Goal: Navigation & Orientation: Find specific page/section

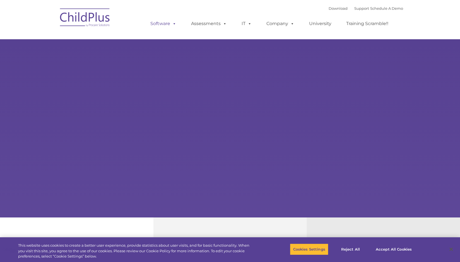
select select "MEDIUM"
click at [171, 24] on span at bounding box center [173, 23] width 6 height 5
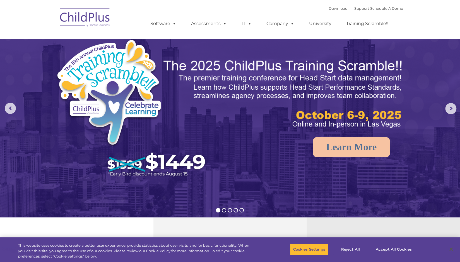
click at [187, 8] on div "Download Support | Schedule A Demo  MENU MENU Software ChildPlus: The original…" at bounding box center [271, 19] width 264 height 31
click at [187, 14] on ul "Software ChildPlus: The original and most widely-used Head Start data managemen…" at bounding box center [271, 24] width 264 height 22
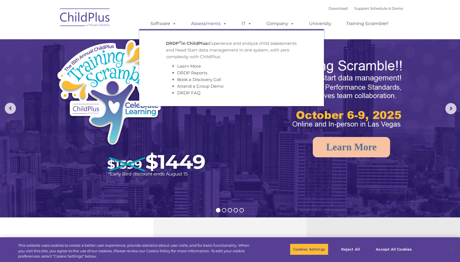
click at [220, 24] on link "Assessments" at bounding box center [208, 23] width 47 height 11
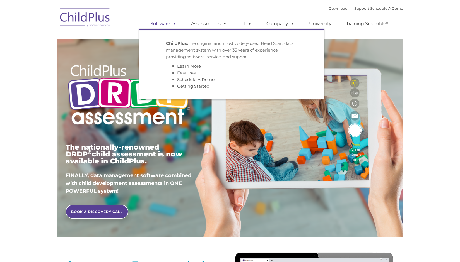
click at [175, 24] on span at bounding box center [173, 23] width 6 height 5
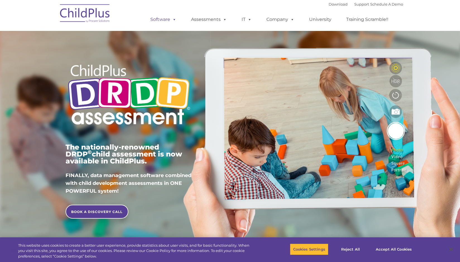
type input ""
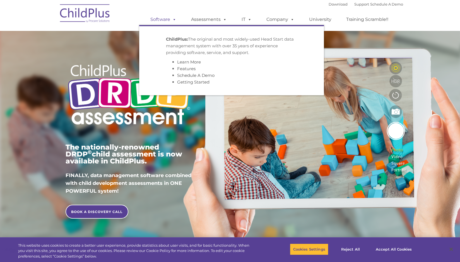
click at [170, 20] on span at bounding box center [173, 19] width 6 height 5
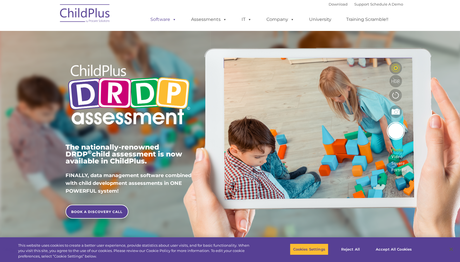
click at [162, 19] on link "Software" at bounding box center [163, 19] width 37 height 11
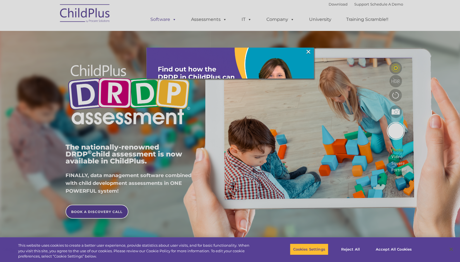
click at [162, 19] on div at bounding box center [230, 131] width 460 height 262
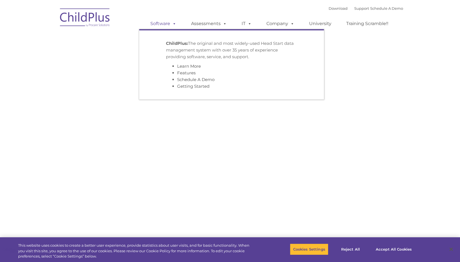
type input ""
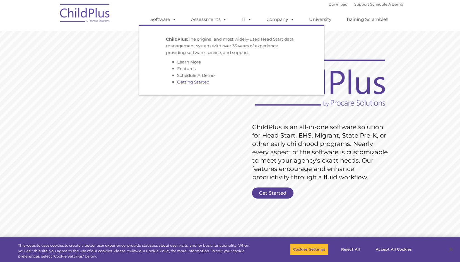
click at [192, 81] on link "Getting Started" at bounding box center [193, 81] width 32 height 5
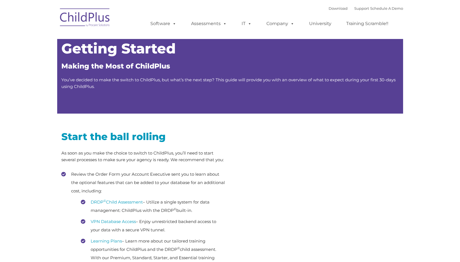
type input ""
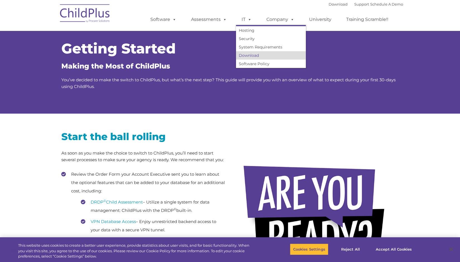
click at [251, 57] on link "Download" at bounding box center [271, 55] width 70 height 8
